Goal: Transaction & Acquisition: Purchase product/service

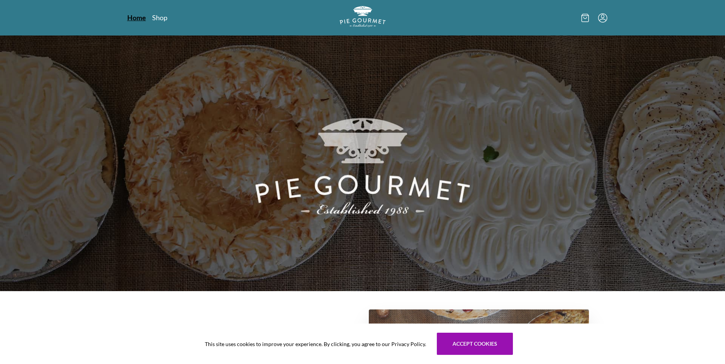
click at [136, 16] on link "Home" at bounding box center [136, 17] width 19 height 9
click at [159, 15] on link "Shop" at bounding box center [159, 17] width 15 height 9
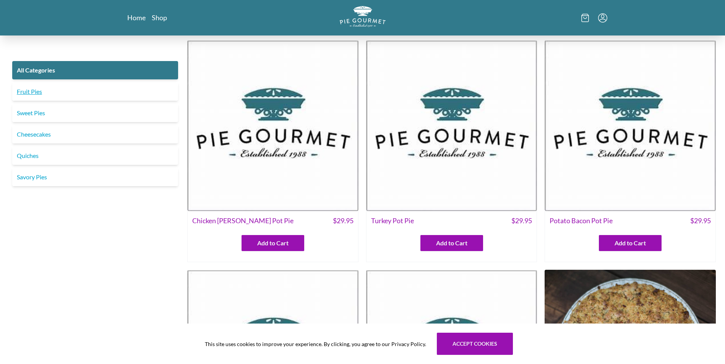
click at [82, 88] on link "Fruit Pies" at bounding box center [95, 92] width 166 height 18
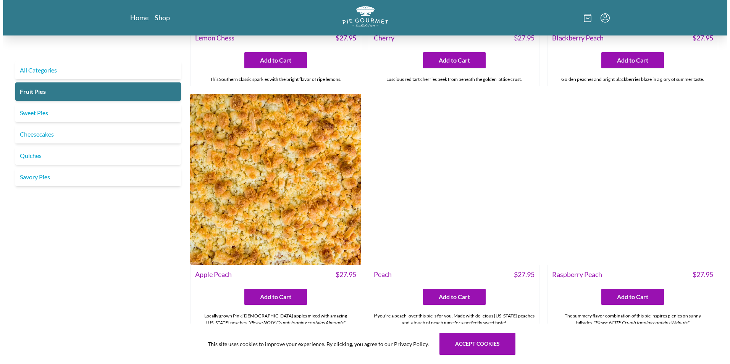
scroll to position [458, 0]
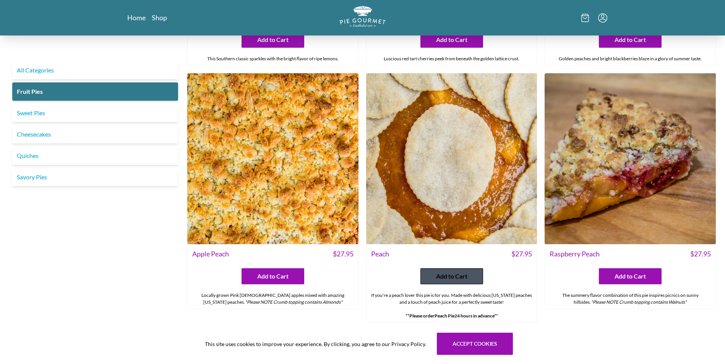
click at [445, 274] on span "Add to Cart" at bounding box center [451, 276] width 31 height 9
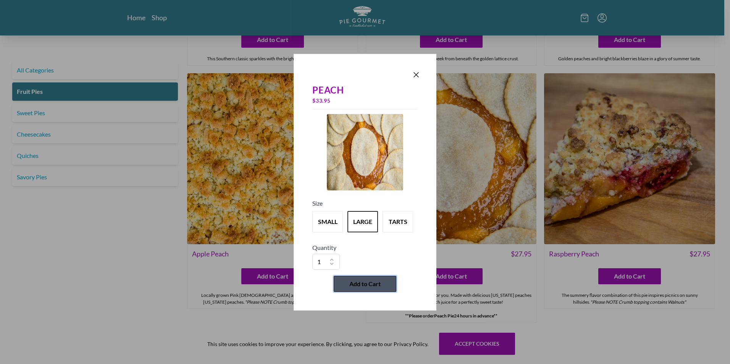
click at [362, 281] on span "Add to Cart" at bounding box center [365, 284] width 31 height 9
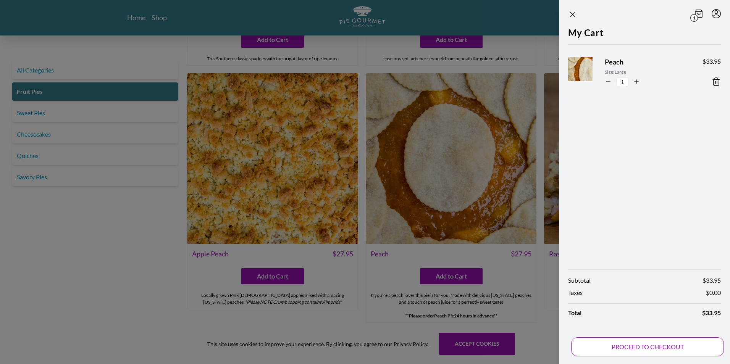
click at [645, 345] on button "PROCEED TO CHECKOUT" at bounding box center [647, 347] width 153 height 19
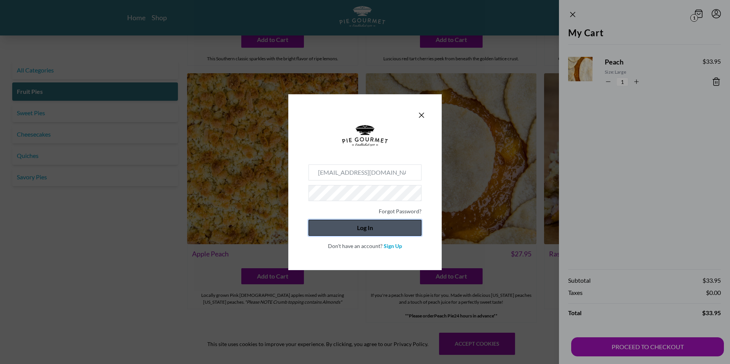
click at [381, 228] on button "Log In" at bounding box center [365, 228] width 113 height 16
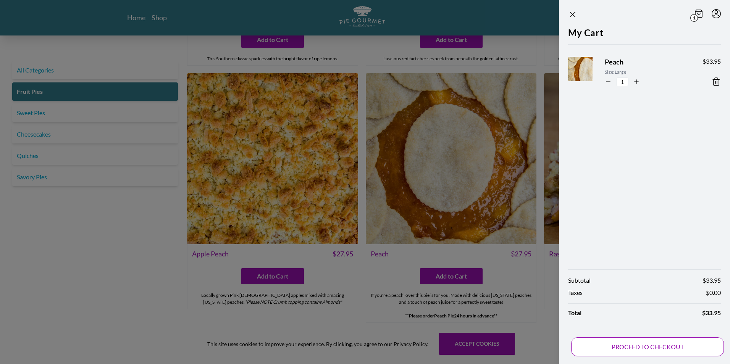
click at [649, 343] on button "PROCEED TO CHECKOUT" at bounding box center [647, 347] width 153 height 19
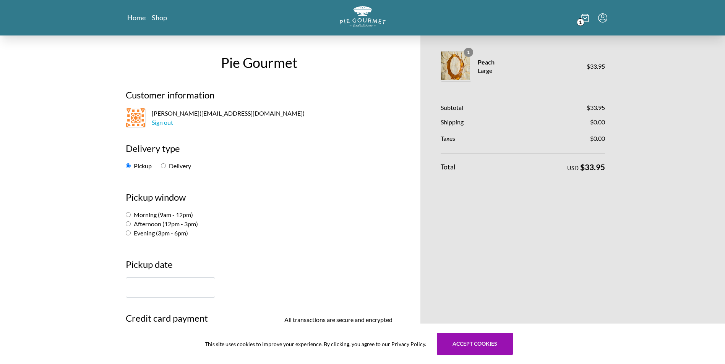
click at [180, 216] on label "Morning (9am - 12pm)" at bounding box center [159, 214] width 67 height 7
click at [131, 216] on input "Morning (9am - 12pm)" at bounding box center [128, 214] width 5 height 5
radio input "true"
click at [168, 287] on input "text" at bounding box center [170, 288] width 89 height 20
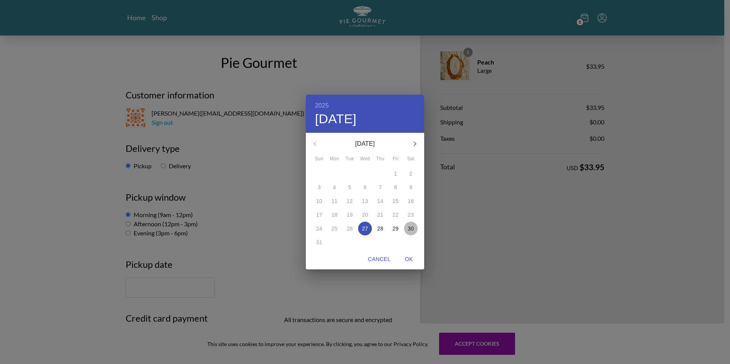
click at [411, 228] on p "30" at bounding box center [411, 229] width 6 height 8
click at [408, 257] on span "OK" at bounding box center [409, 260] width 18 height 10
type input "[DATE]"
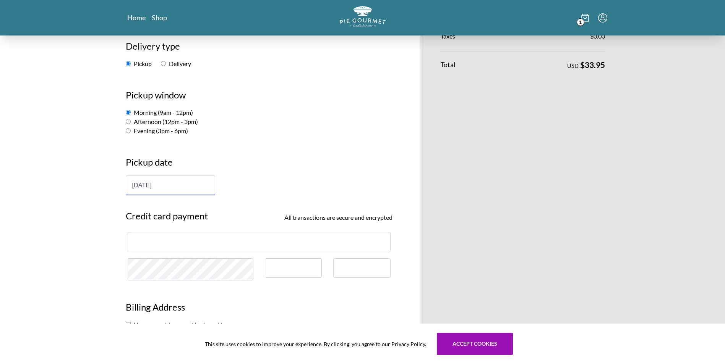
scroll to position [115, 0]
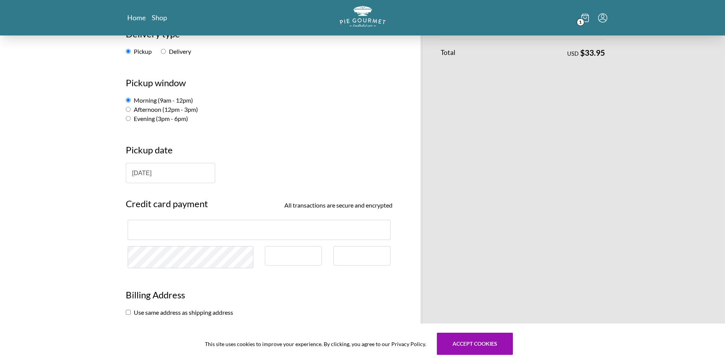
click at [350, 252] on div at bounding box center [361, 255] width 57 height 19
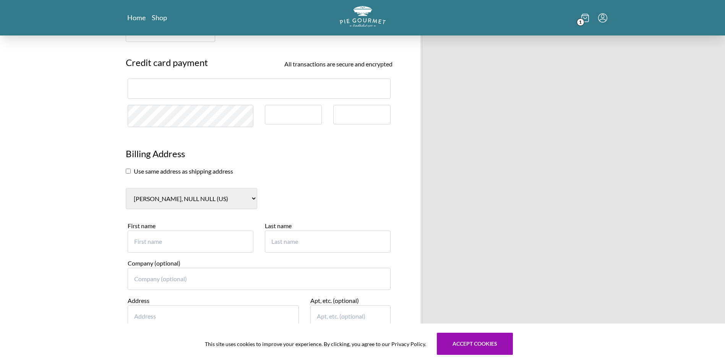
scroll to position [267, 0]
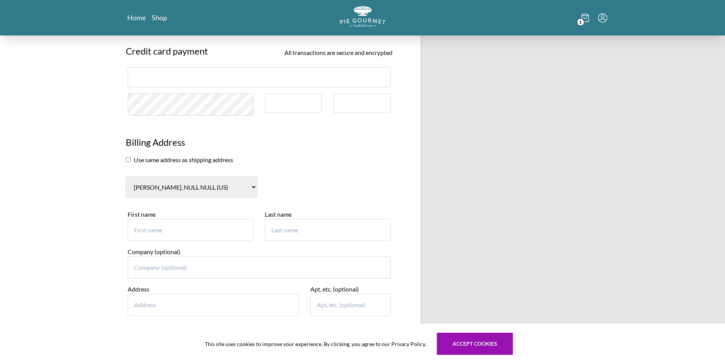
click at [147, 230] on input "First name" at bounding box center [191, 230] width 126 height 22
type input "[PERSON_NAME]"
type input "4"
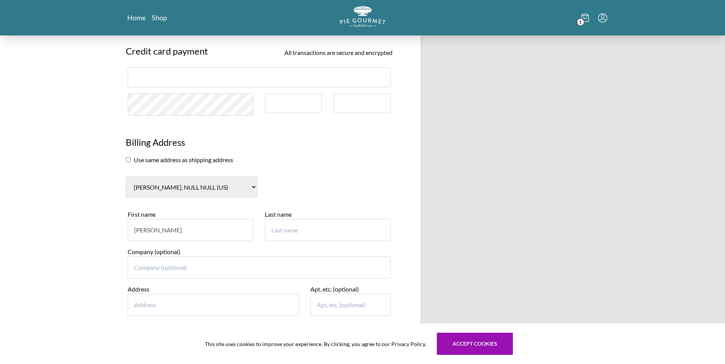
type input "[PERSON_NAME]"
click at [145, 303] on input "Address" at bounding box center [214, 305] width 172 height 22
type input "4"
type input "U"
type input "Lansdowne"
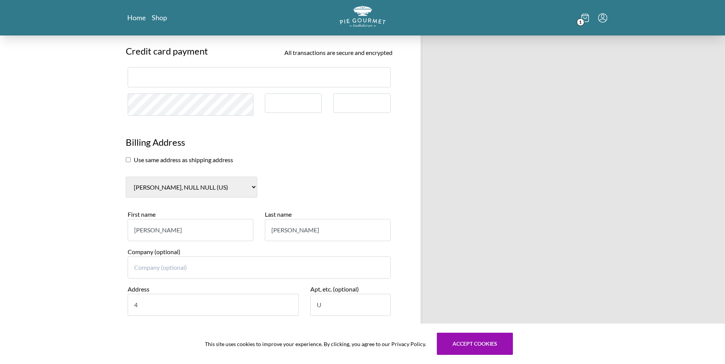
select select "VA"
type input "20176"
type input "7034485810"
drag, startPoint x: 208, startPoint y: 305, endPoint x: 242, endPoint y: 306, distance: 33.6
click at [242, 306] on input "[STREET_ADDRESS]" at bounding box center [214, 305] width 172 height 22
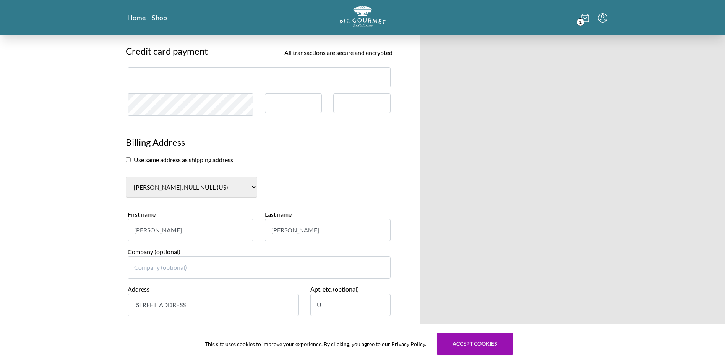
type input "[STREET_ADDRESS]"
drag, startPoint x: 329, startPoint y: 307, endPoint x: 299, endPoint y: 305, distance: 30.6
click at [299, 305] on div "Address [STREET_ADDRESS]" at bounding box center [259, 303] width 274 height 37
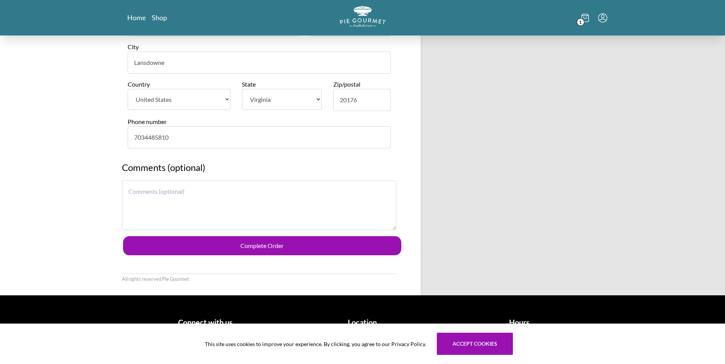
scroll to position [557, 0]
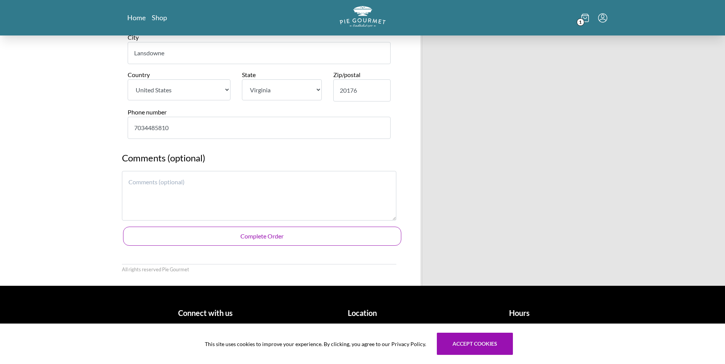
type input "[STREET_ADDRESS]"
click at [214, 234] on button "Complete Order" at bounding box center [262, 236] width 278 height 19
